Goal: Book appointment/travel/reservation

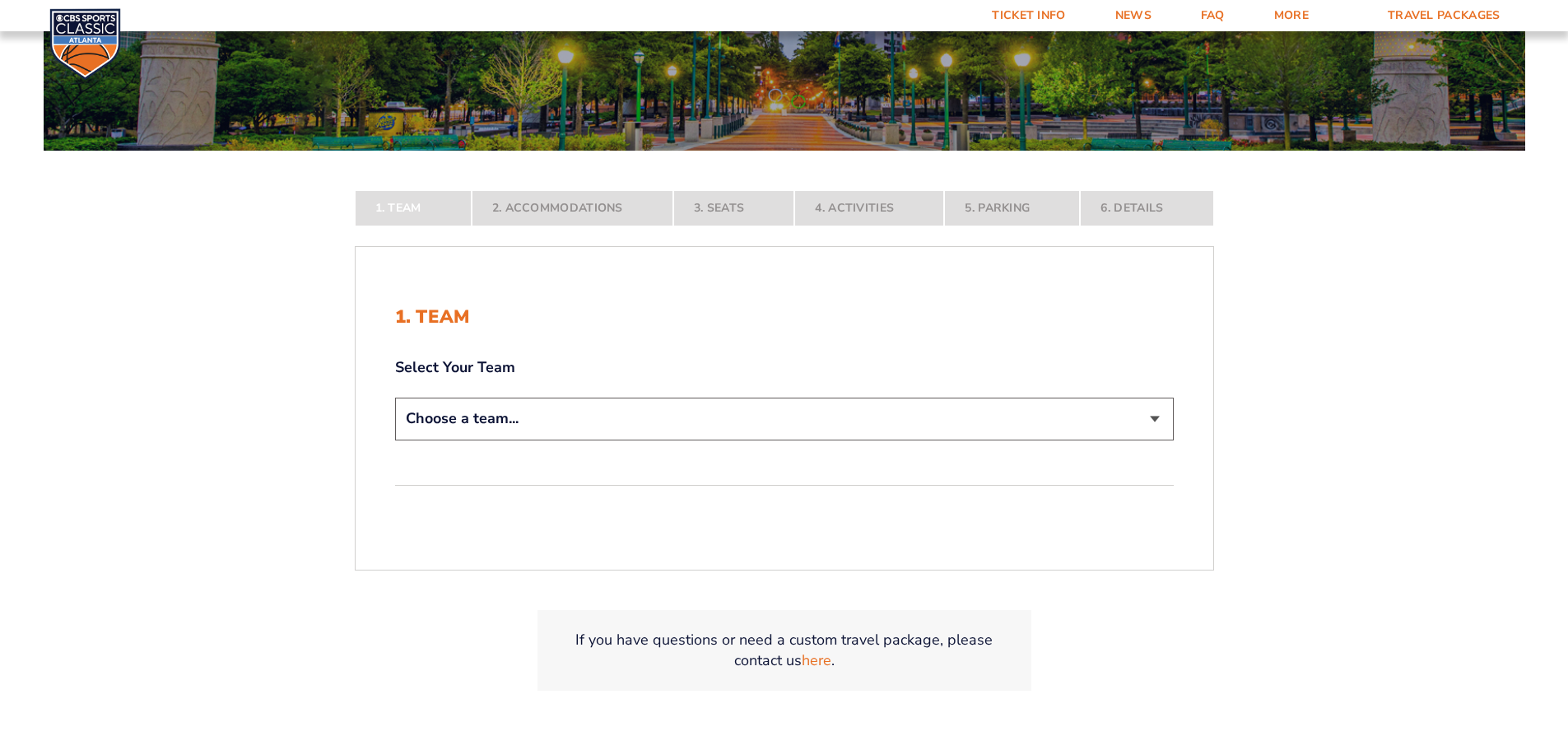
scroll to position [247, 0]
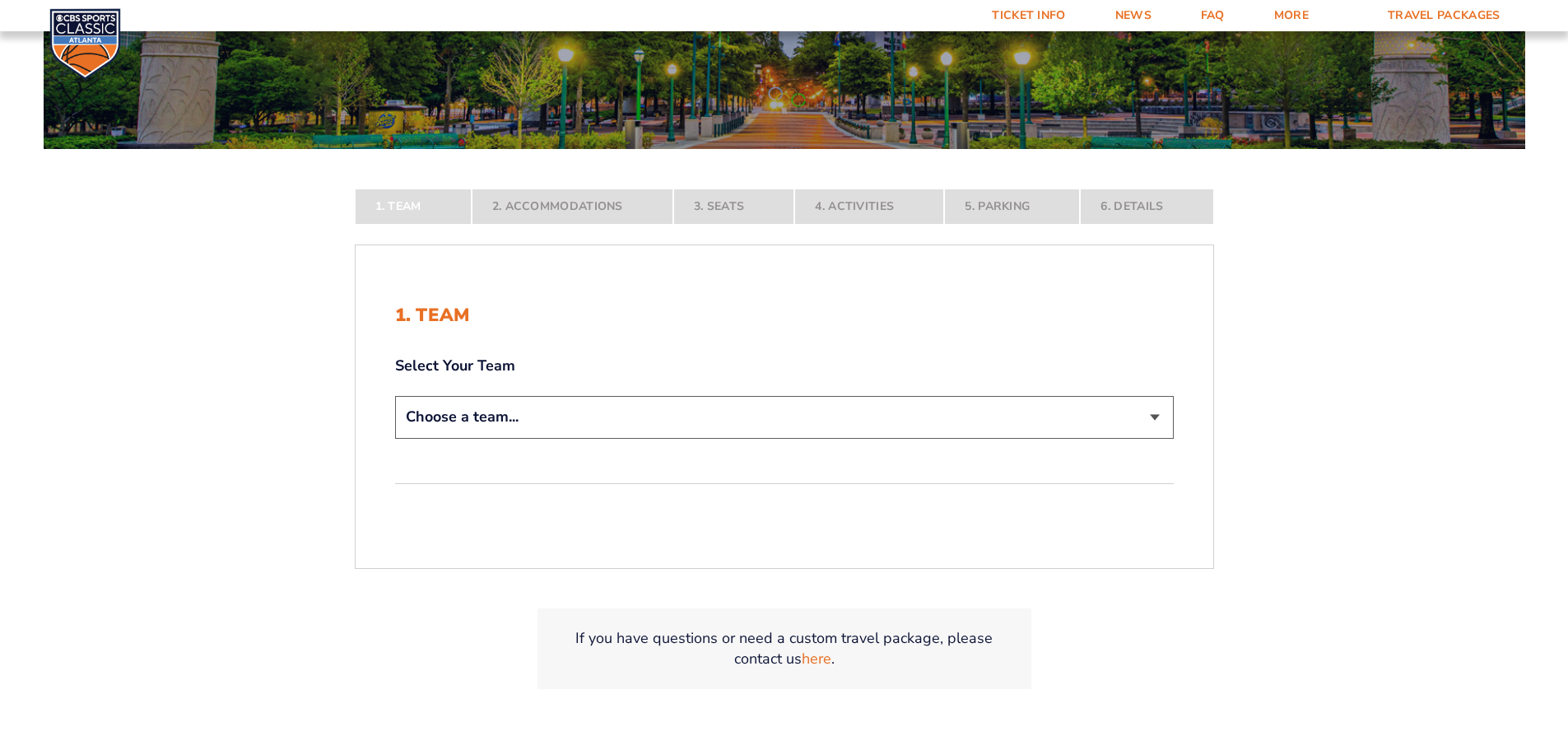
click at [606, 411] on select "Choose a team... [US_STATE] Wildcats [US_STATE] State Buckeyes [US_STATE] Tar H…" at bounding box center [784, 417] width 779 height 42
click at [554, 436] on select "Choose a team... [US_STATE] Wildcats [US_STATE] State Buckeyes [US_STATE] Tar H…" at bounding box center [784, 417] width 779 height 42
select select "12956"
click at [395, 438] on select "Choose a team... [US_STATE] Wildcats [US_STATE] State Buckeyes [US_STATE] Tar H…" at bounding box center [784, 417] width 779 height 42
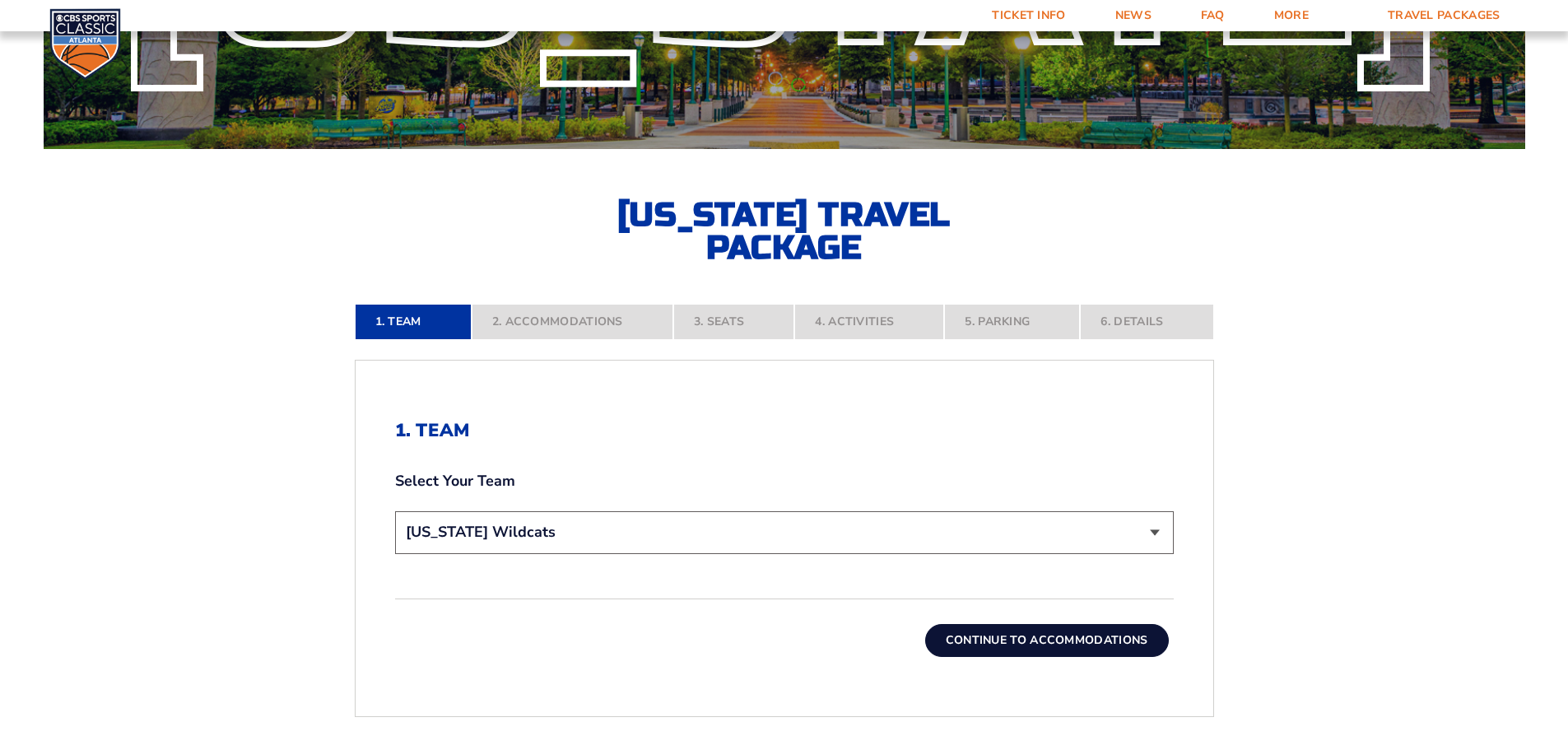
click at [981, 634] on button "Continue To Accommodations" at bounding box center [1047, 640] width 244 height 33
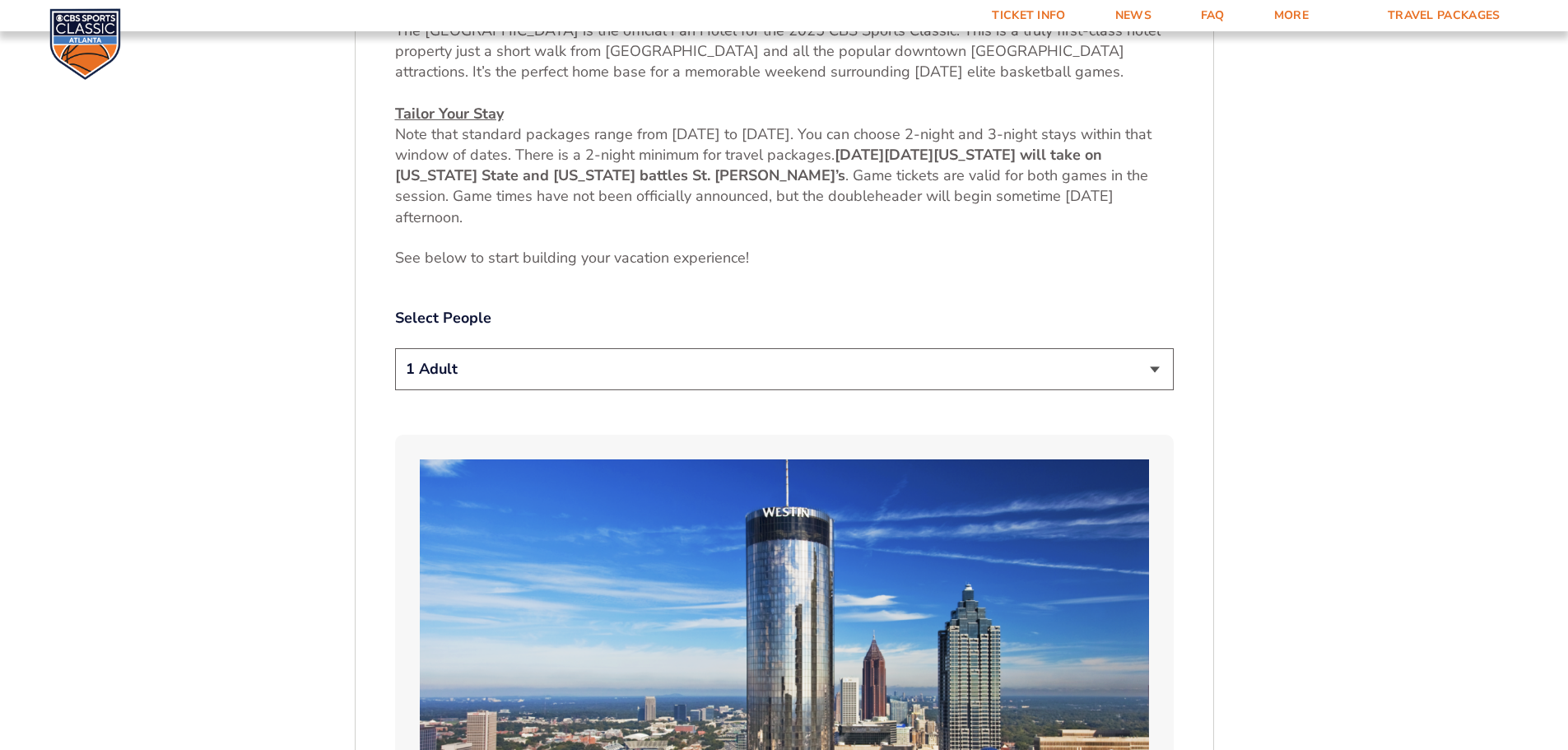
scroll to position [767, 0]
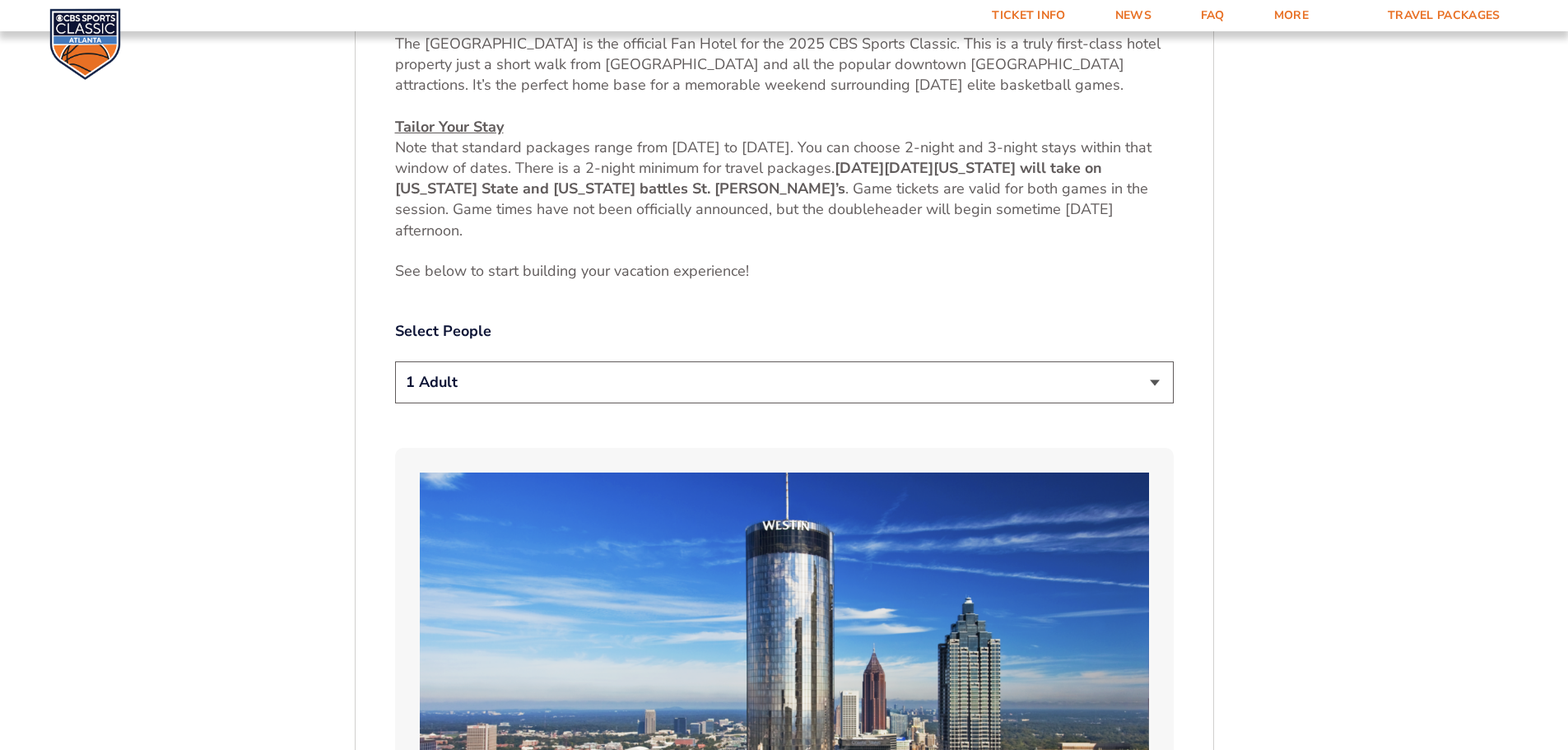
click at [457, 394] on select "1 Adult 2 Adults 3 Adults 4 Adults 2 Adults + 1 Child 2 Adults + 2 Children 2 A…" at bounding box center [784, 382] width 779 height 42
select select "2 Adults"
click at [395, 361] on select "1 Adult 2 Adults 3 Adults 4 Adults 2 Adults + 1 Child 2 Adults + 2 Children 2 A…" at bounding box center [784, 382] width 779 height 42
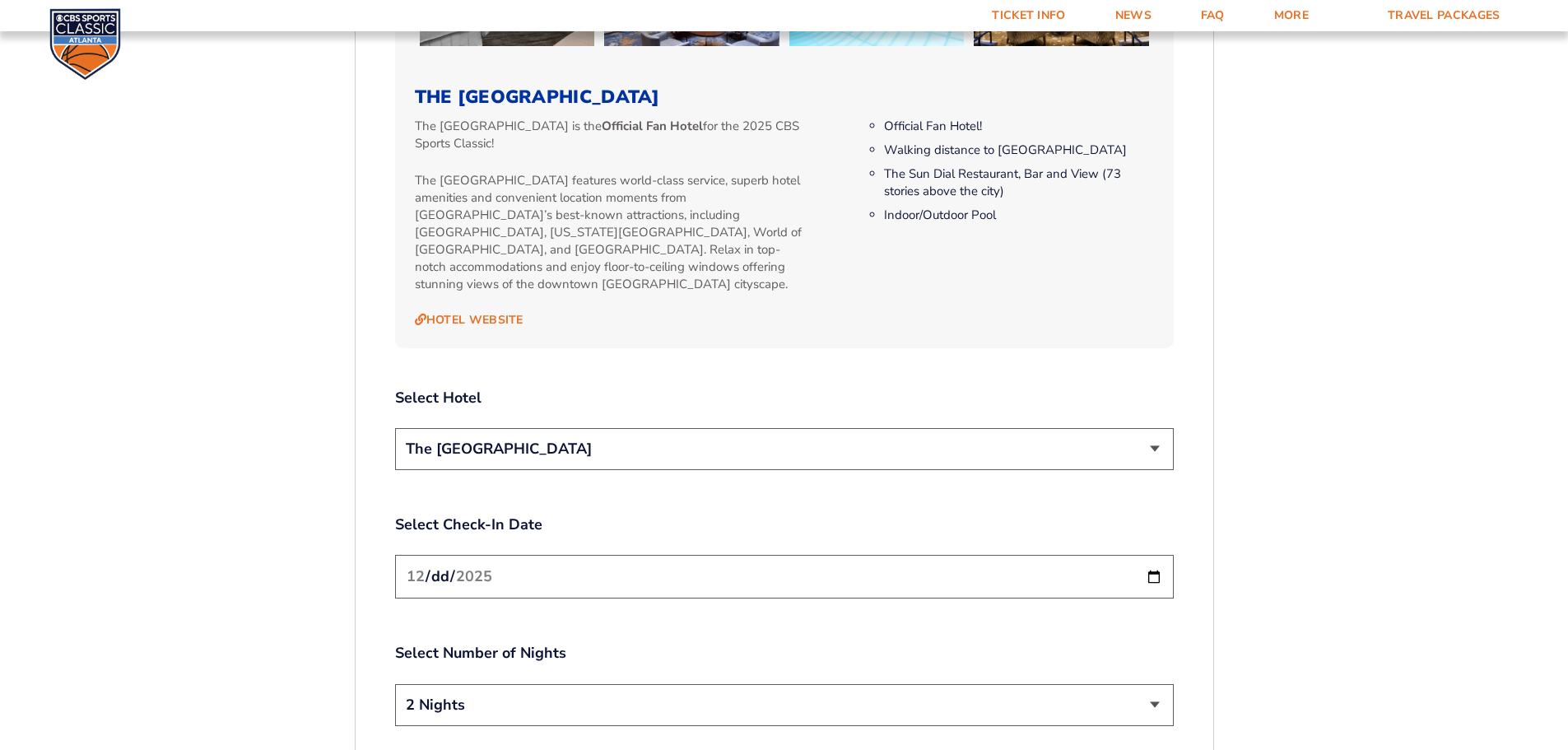
scroll to position [1754, 0]
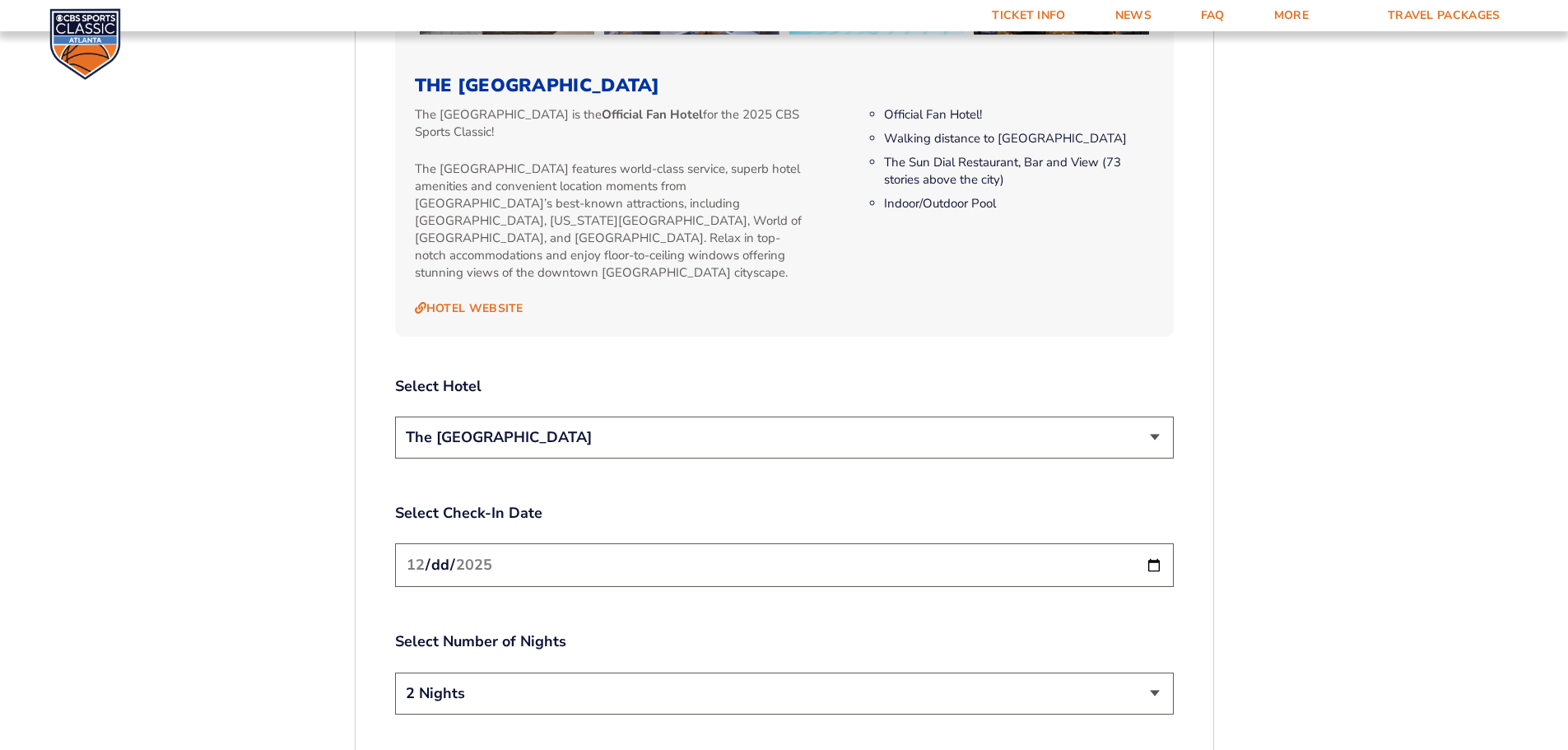
click at [565, 430] on select "The [GEOGRAPHIC_DATA]" at bounding box center [784, 438] width 779 height 42
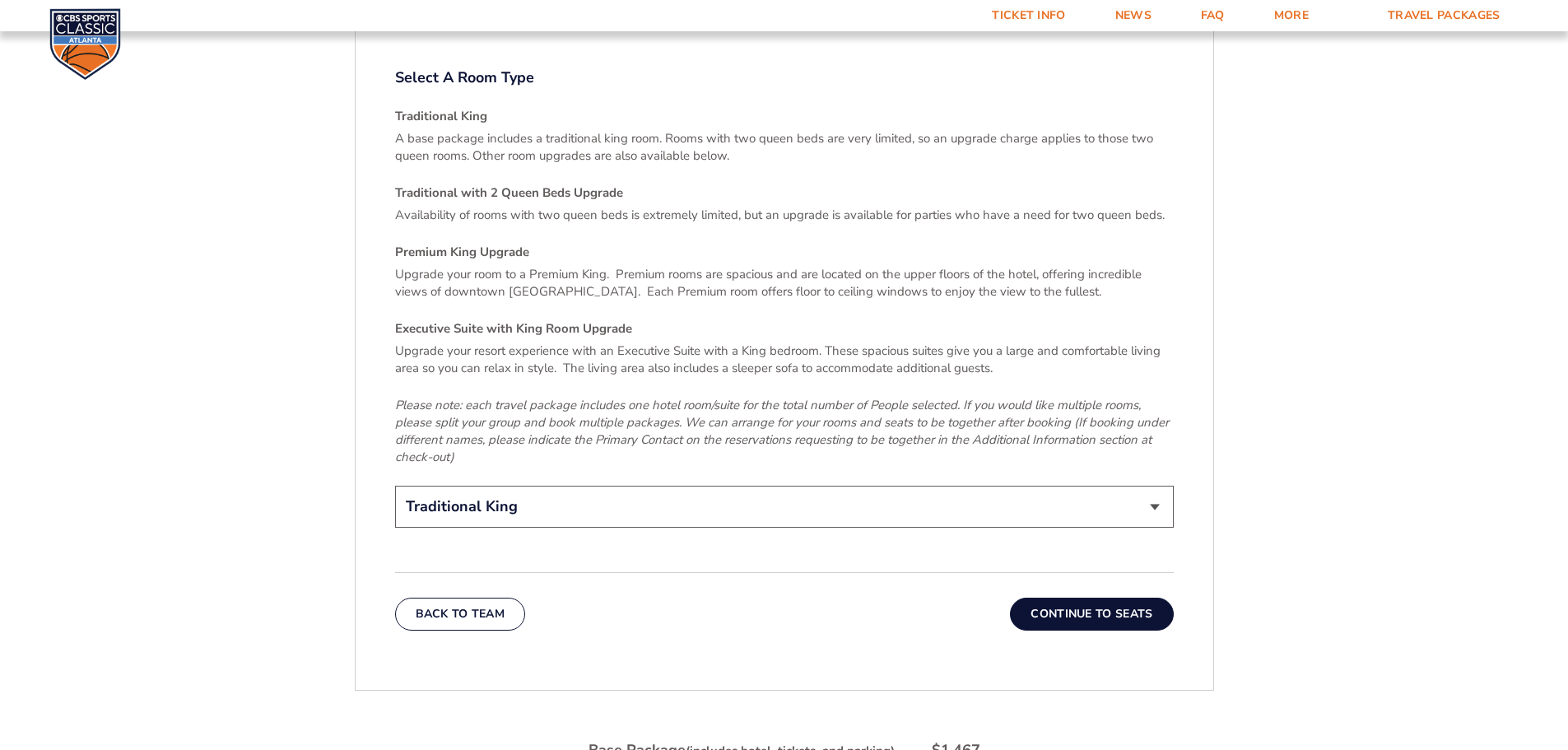
scroll to position [2496, 0]
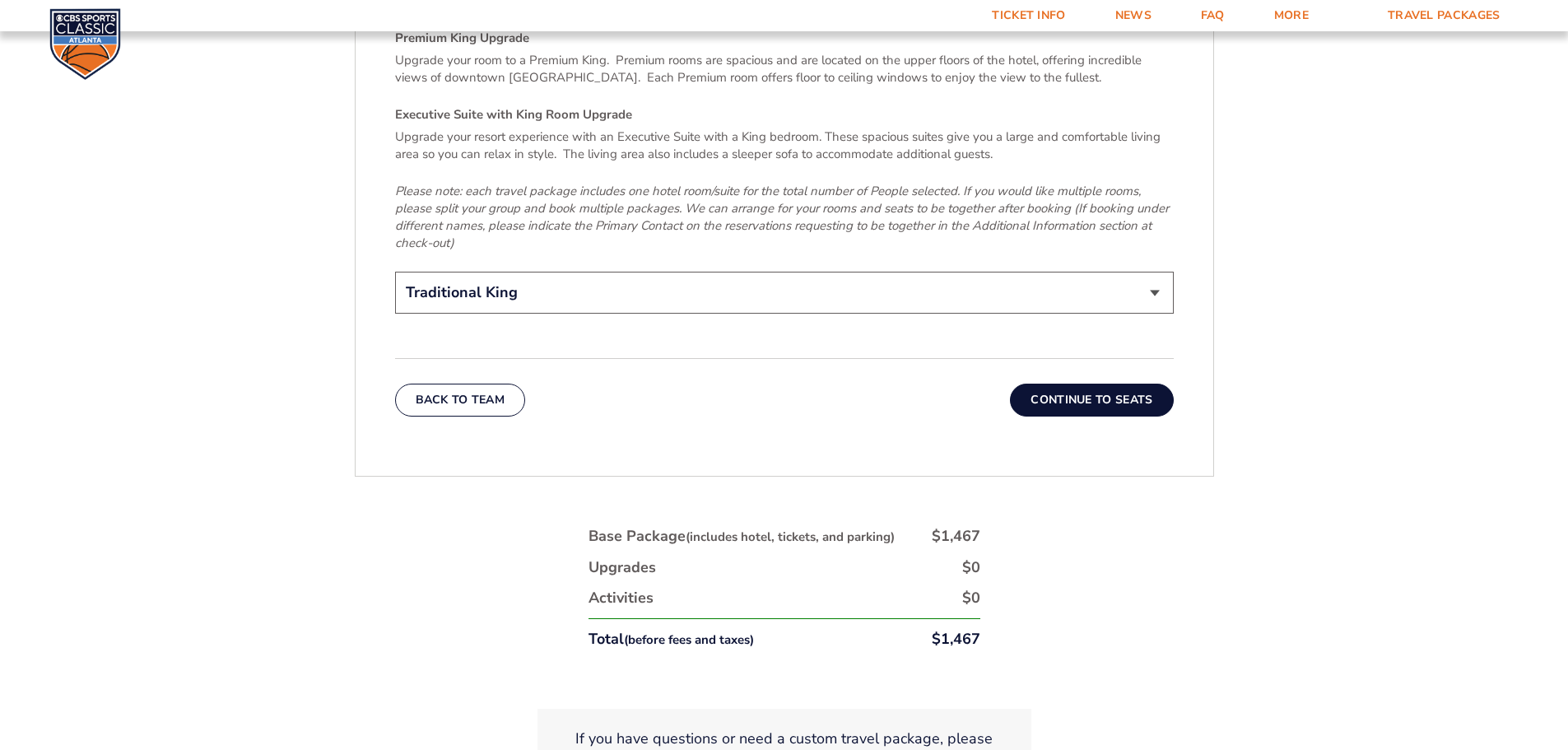
click at [1074, 384] on button "Continue To Seats" at bounding box center [1092, 400] width 163 height 33
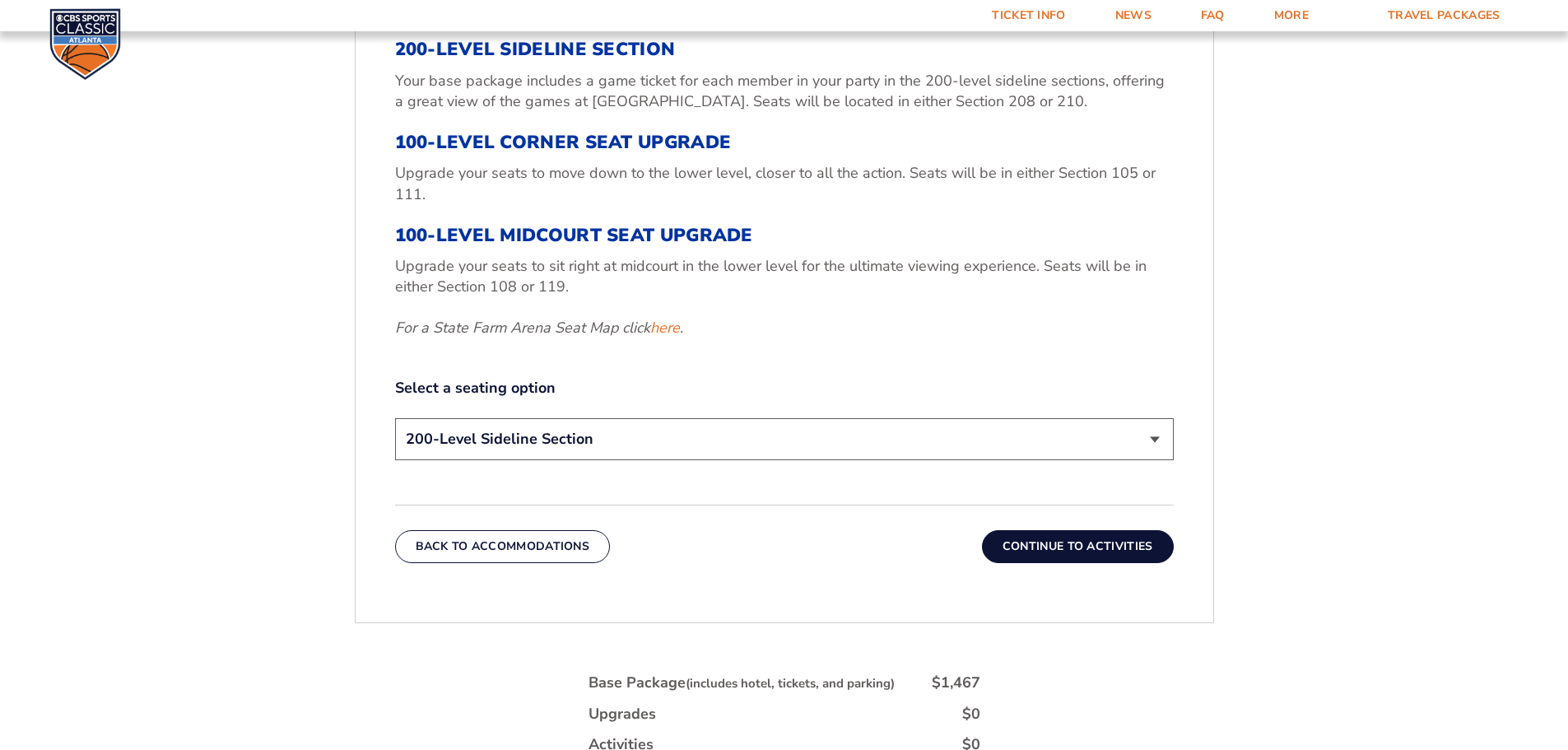
scroll to position [684, 0]
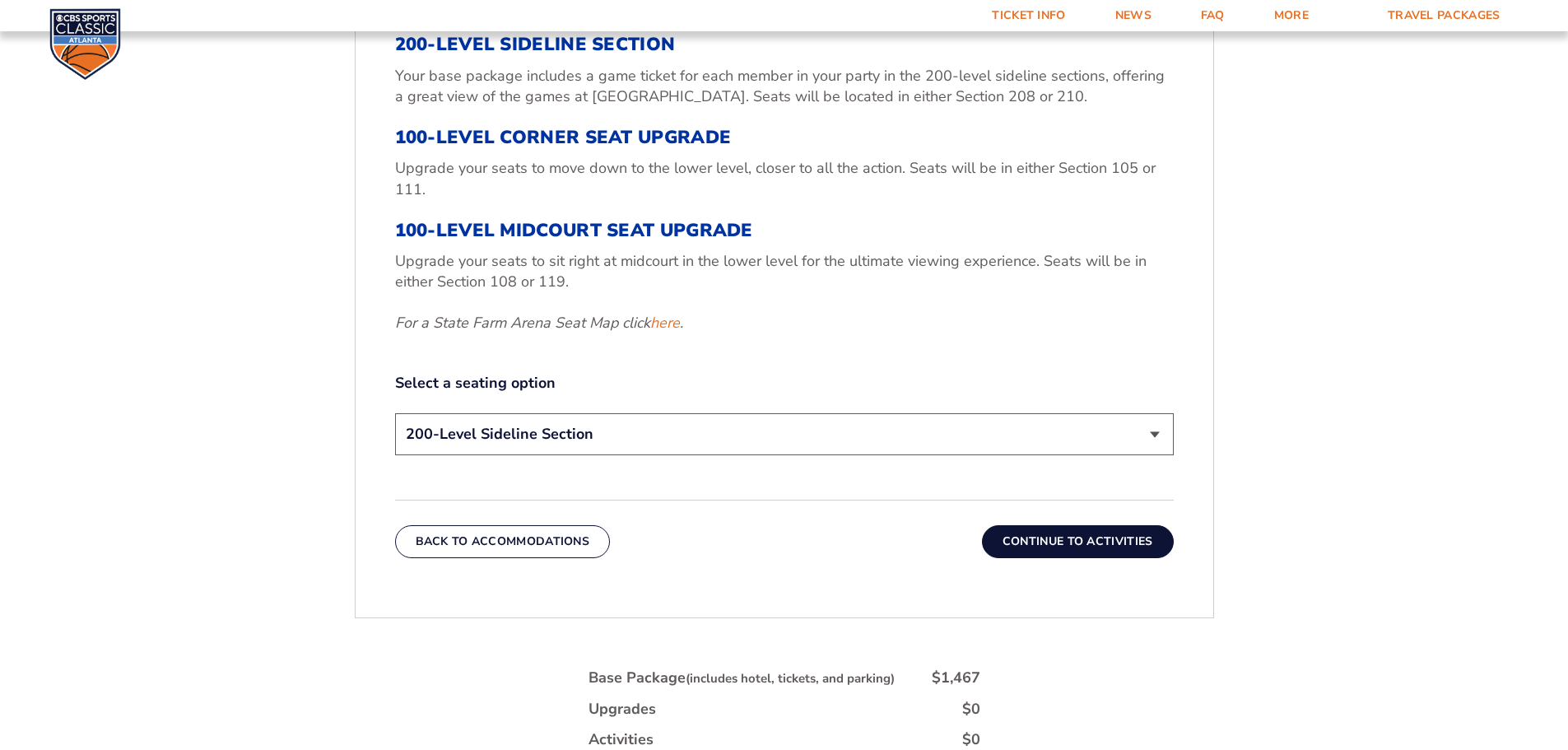
click at [750, 438] on select "200-Level Sideline Section 100-Level Corner Seat Upgrade (+$120 per person) 100…" at bounding box center [784, 434] width 779 height 42
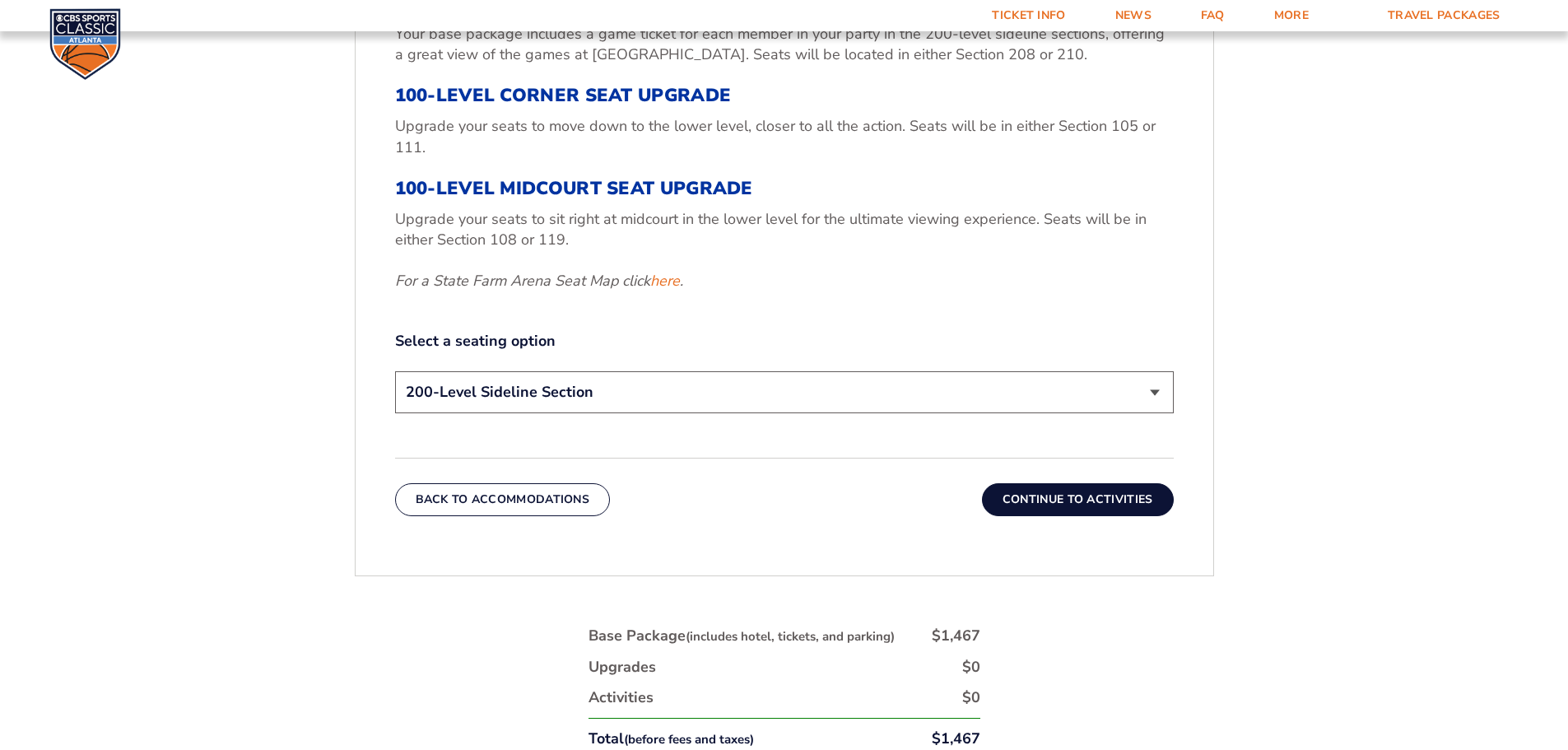
scroll to position [767, 0]
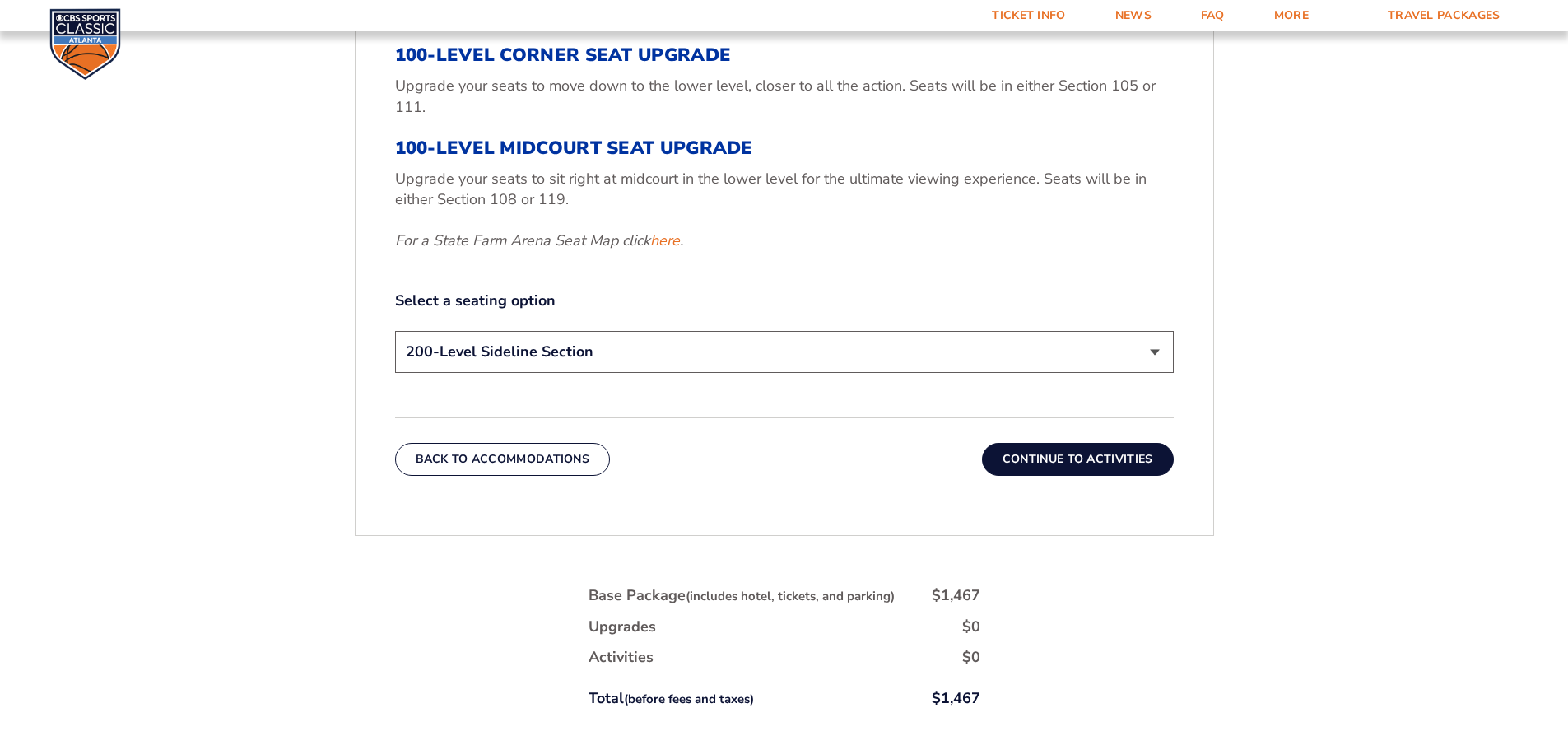
click at [1040, 464] on button "Continue To Activities" at bounding box center [1078, 459] width 192 height 33
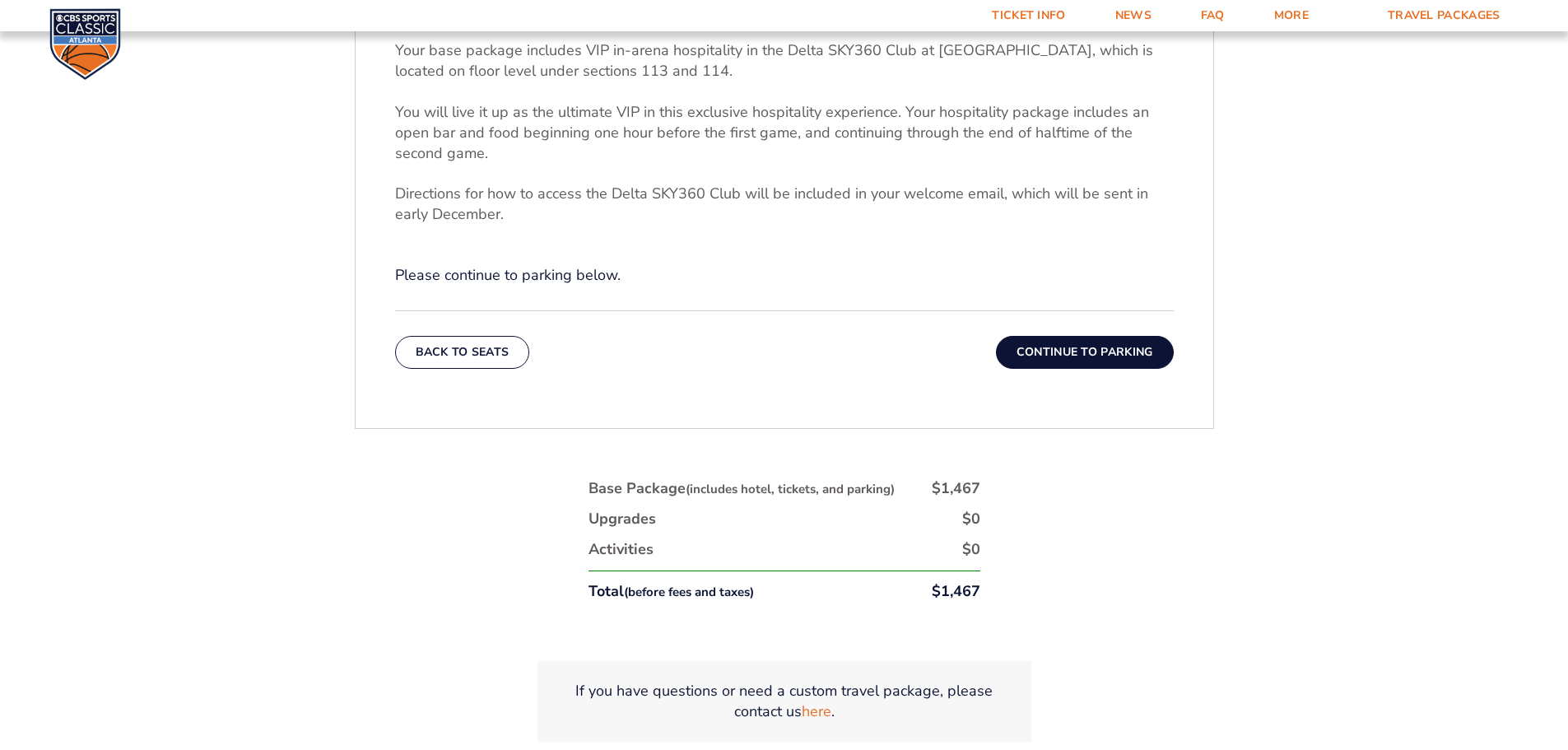
scroll to position [684, 0]
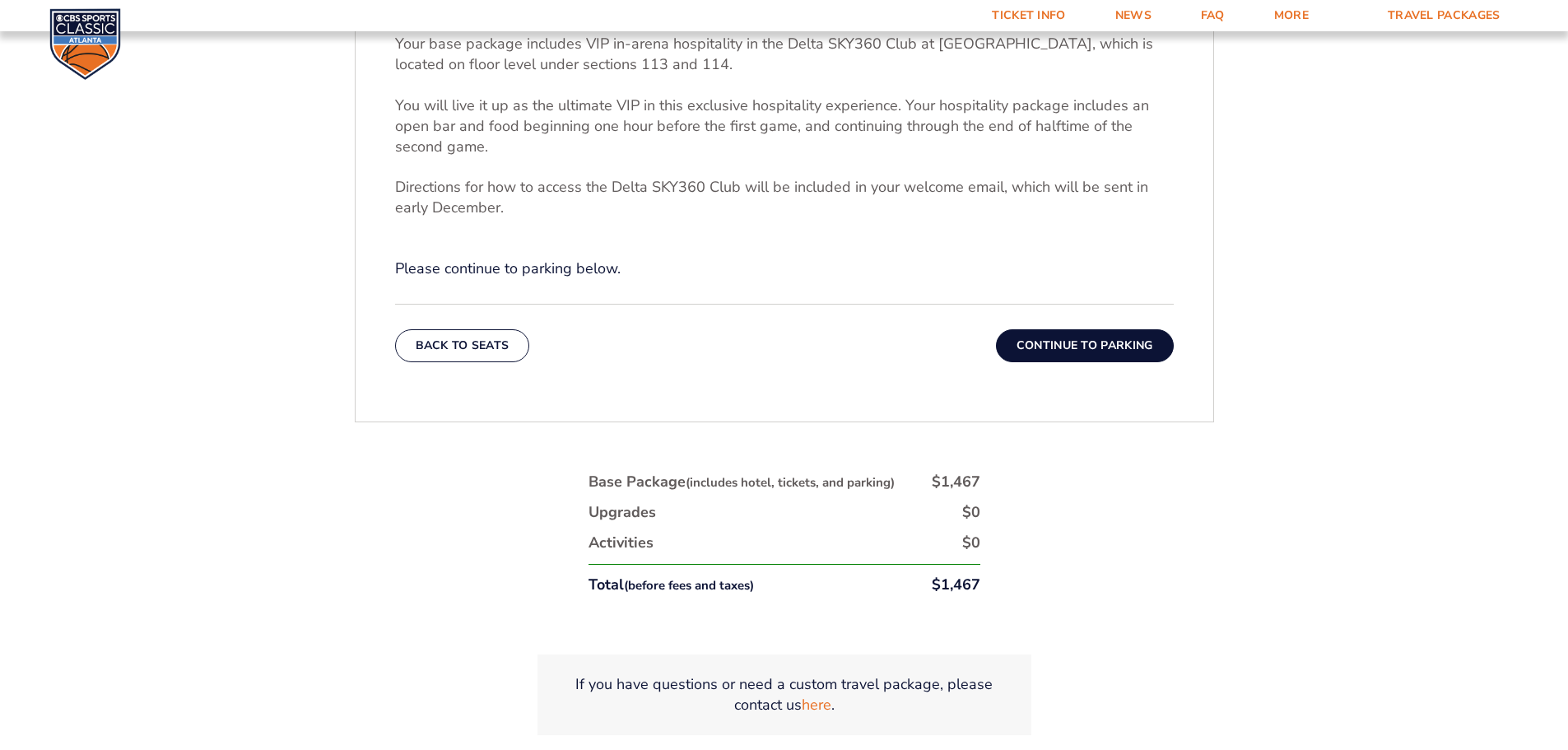
click at [1090, 347] on button "Continue To Parking" at bounding box center [1084, 345] width 178 height 33
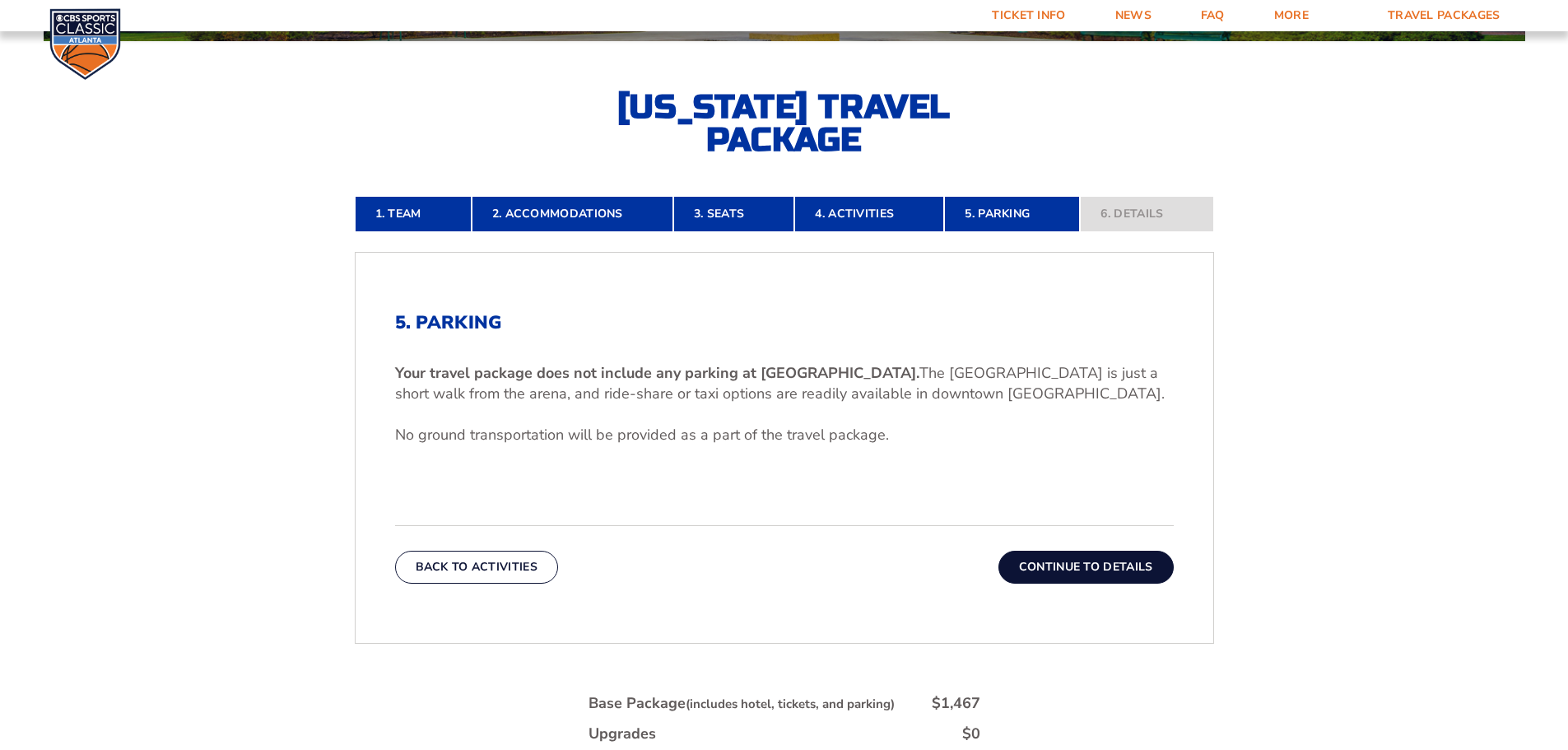
scroll to position [437, 0]
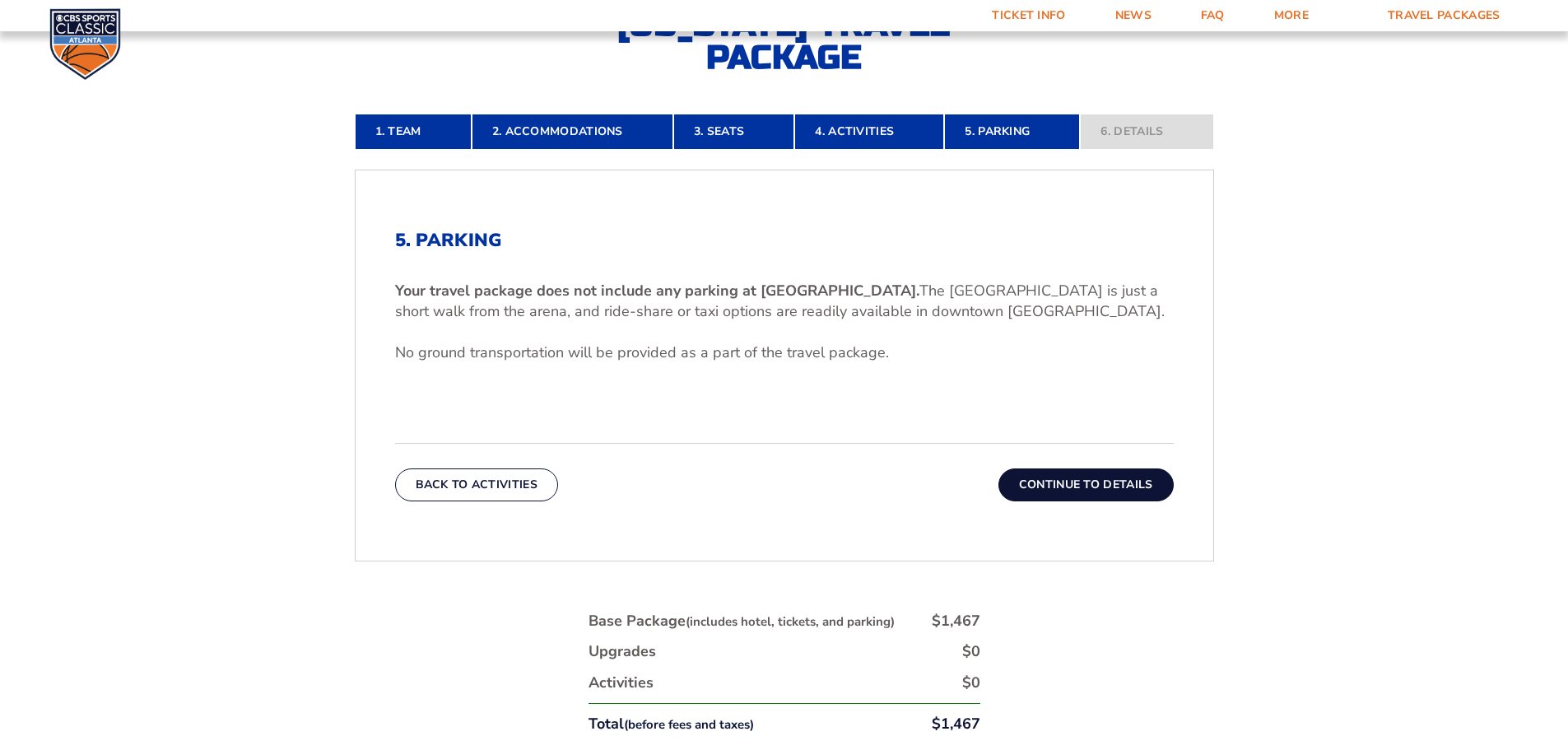
click at [1044, 477] on button "Continue To Details" at bounding box center [1086, 485] width 175 height 33
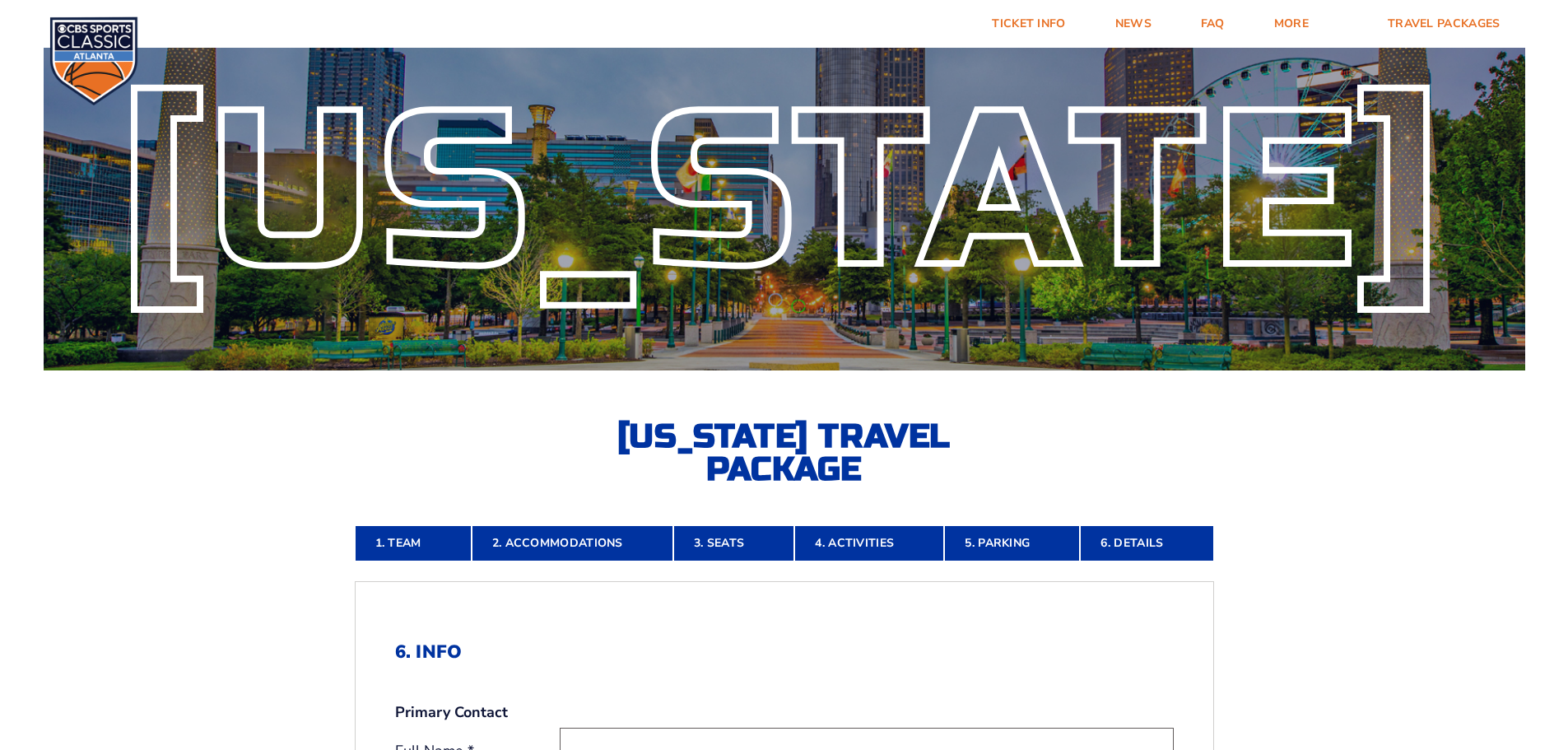
scroll to position [0, 0]
